Goal: Information Seeking & Learning: Find specific fact

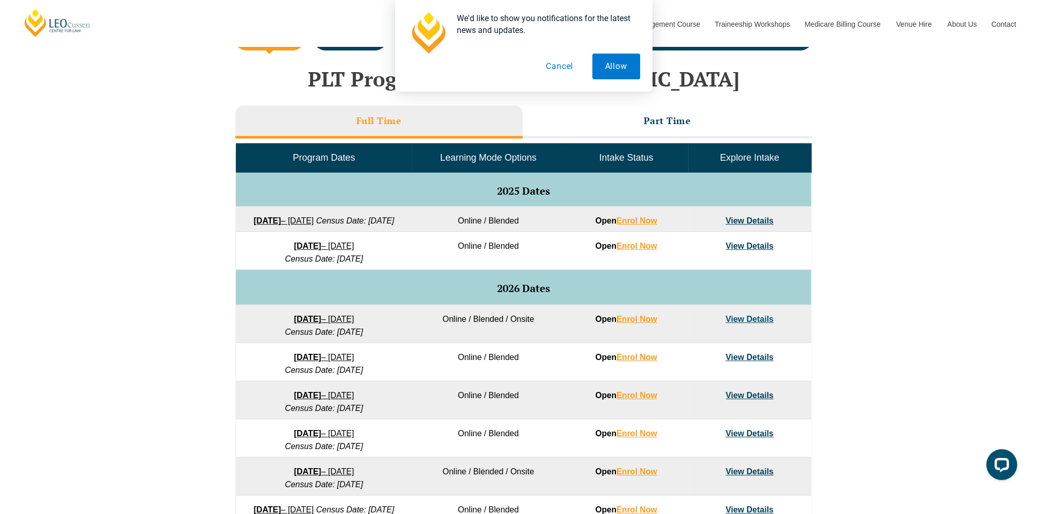
click at [567, 63] on button "Cancel" at bounding box center [559, 67] width 53 height 26
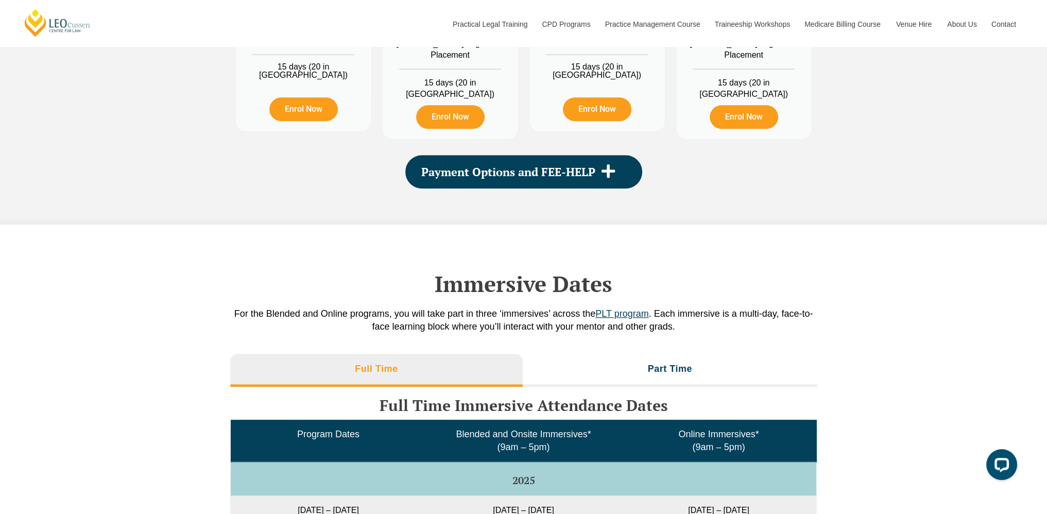
scroll to position [1545, 0]
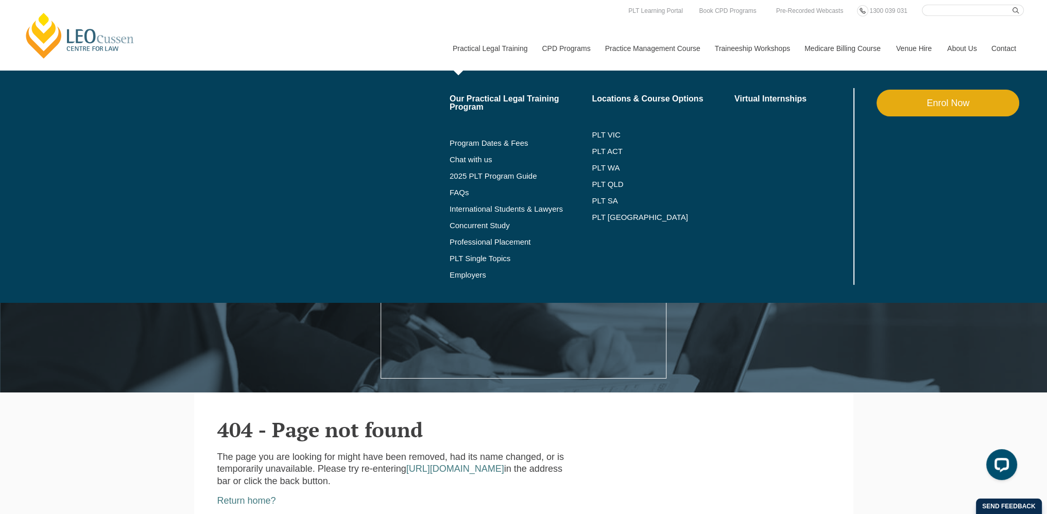
click at [507, 52] on link "Practical Legal Training" at bounding box center [490, 48] width 90 height 44
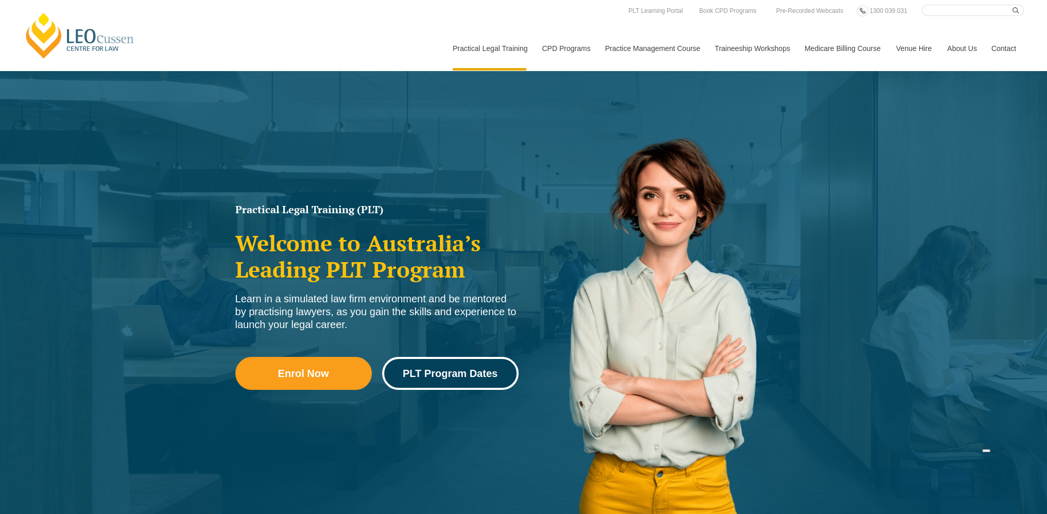
click at [455, 364] on link "PLT Program Dates" at bounding box center [450, 373] width 136 height 33
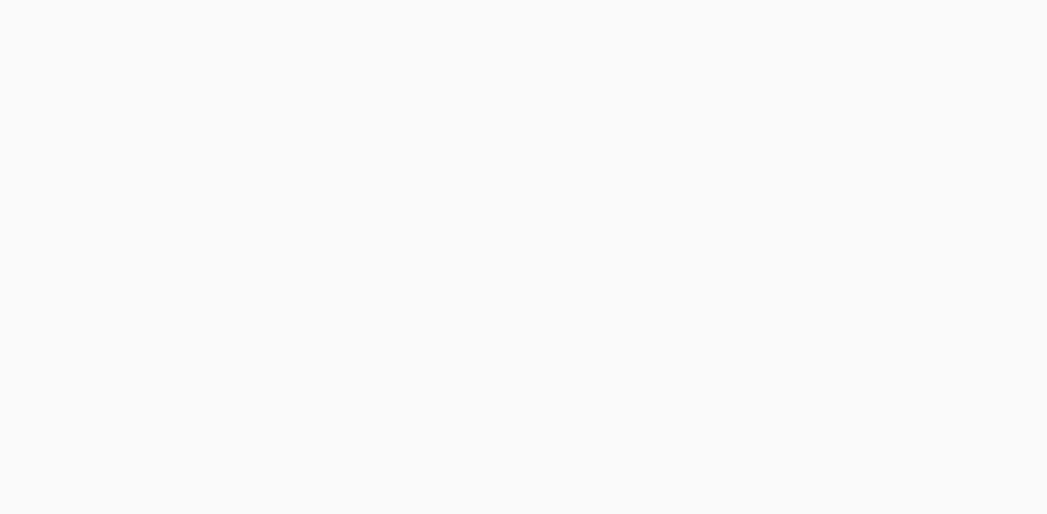
scroll to position [103, 0]
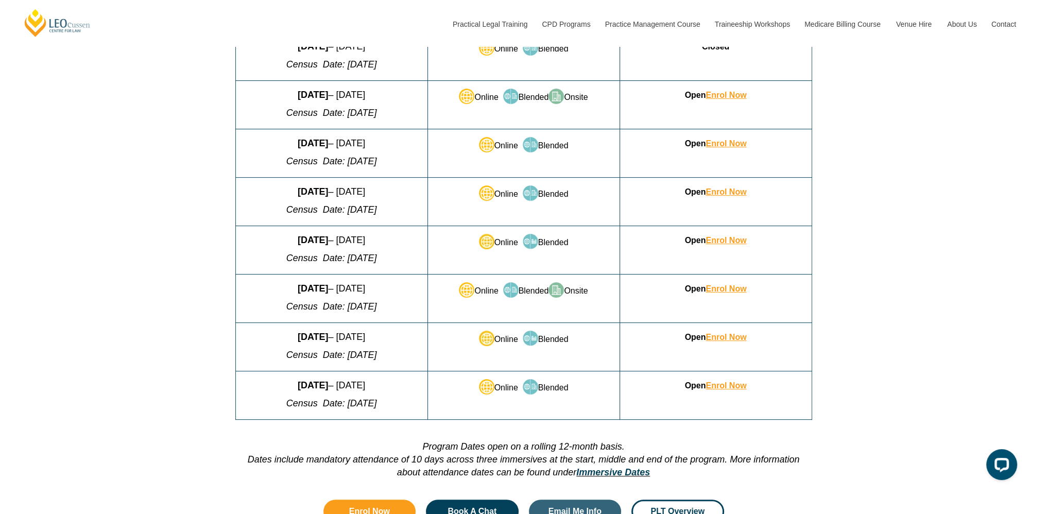
scroll to position [567, 0]
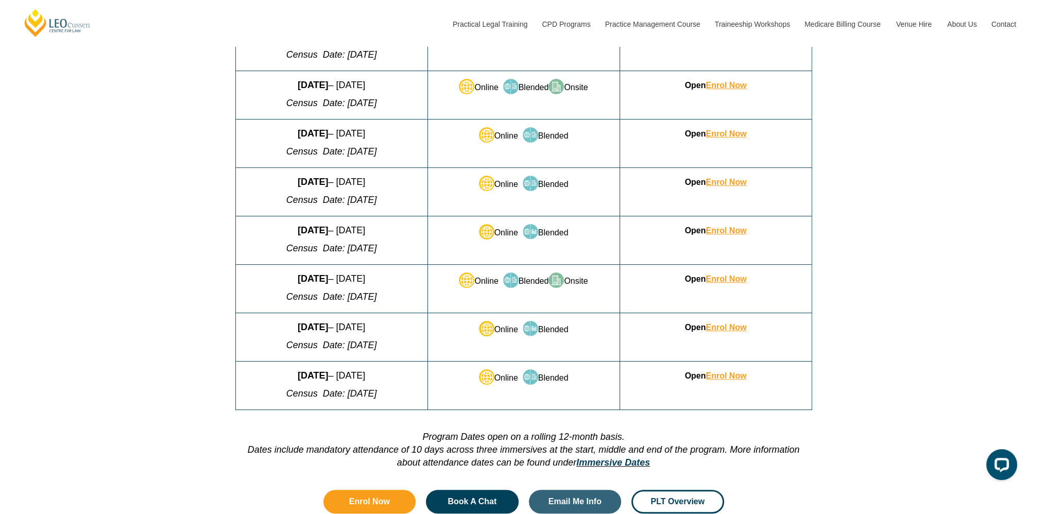
drag, startPoint x: 258, startPoint y: 280, endPoint x: 414, endPoint y: 295, distance: 156.3
click at [414, 295] on td "4 August 2025 – 19 December 2025 Census Date: 1 September" at bounding box center [331, 289] width 192 height 48
click at [407, 296] on p "Census Date: 1 September" at bounding box center [331, 297] width 183 height 13
drag, startPoint x: 361, startPoint y: 296, endPoint x: 269, endPoint y: 298, distance: 92.2
click at [269, 298] on p "Census Date: 1 September" at bounding box center [331, 297] width 183 height 13
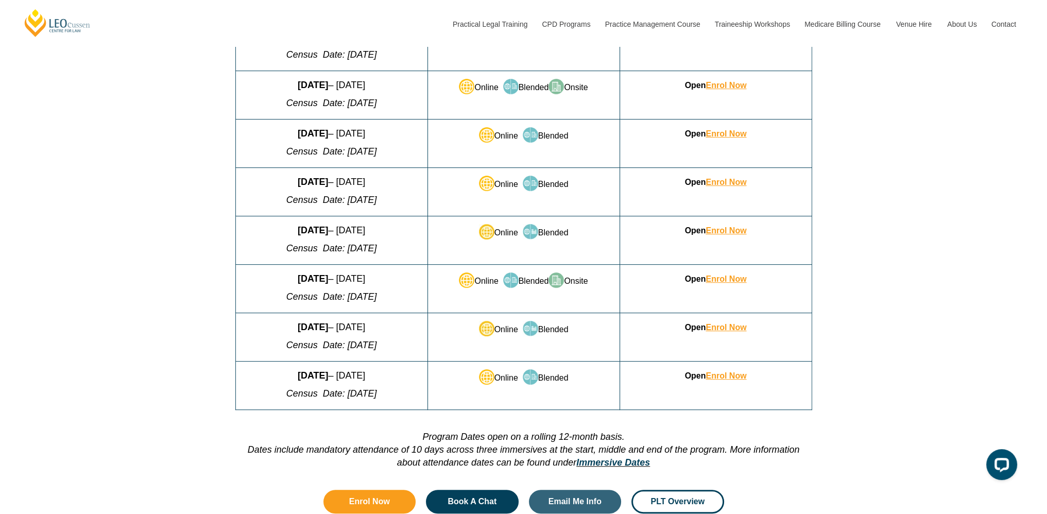
click at [394, 293] on p "Census Date: 1 September" at bounding box center [331, 297] width 183 height 13
drag, startPoint x: 391, startPoint y: 293, endPoint x: 336, endPoint y: 300, distance: 56.1
click at [336, 300] on p "Census Date: 1 September" at bounding box center [331, 297] width 183 height 13
copy em "1 September"
